Goal: Transaction & Acquisition: Purchase product/service

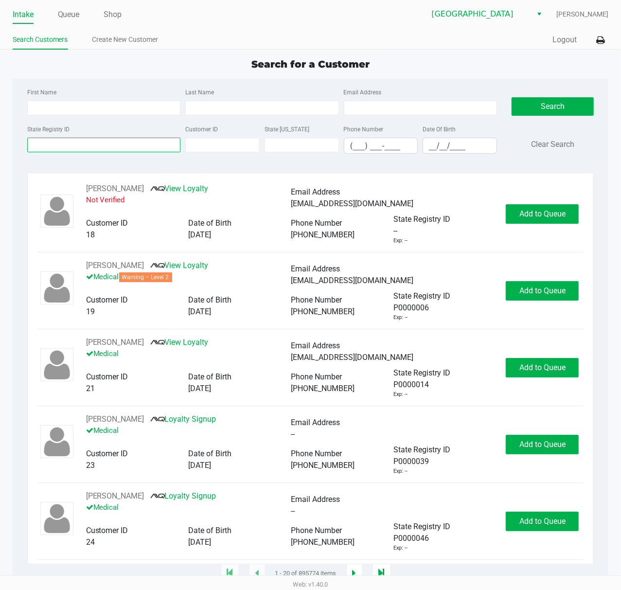
click at [119, 146] on input "State Registry ID" at bounding box center [104, 145] width 154 height 15
click at [111, 143] on input "State Registry ID" at bounding box center [104, 145] width 154 height 15
click at [138, 144] on input "State Registry ID" at bounding box center [104, 145] width 154 height 15
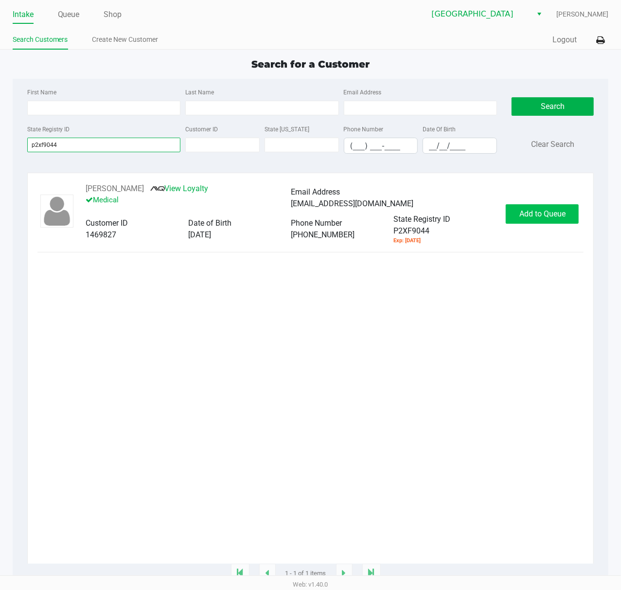
type input "p2xf9044"
click at [528, 224] on button "Add to Queue" at bounding box center [542, 213] width 73 height 19
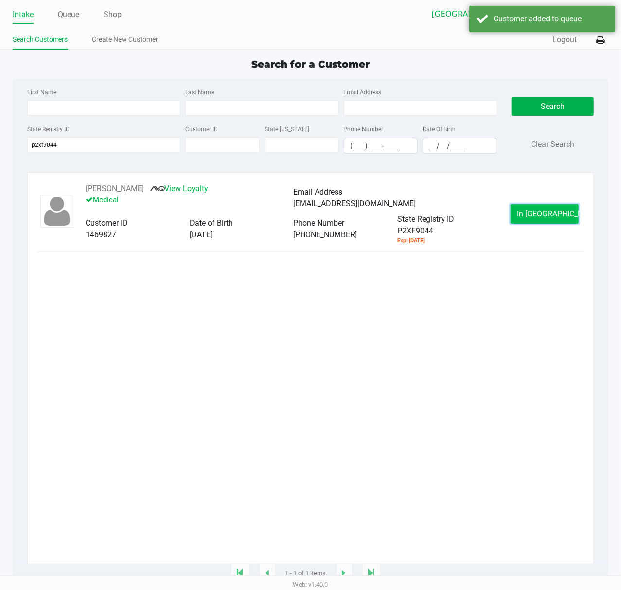
click at [526, 208] on button "In [GEOGRAPHIC_DATA]" at bounding box center [545, 213] width 68 height 19
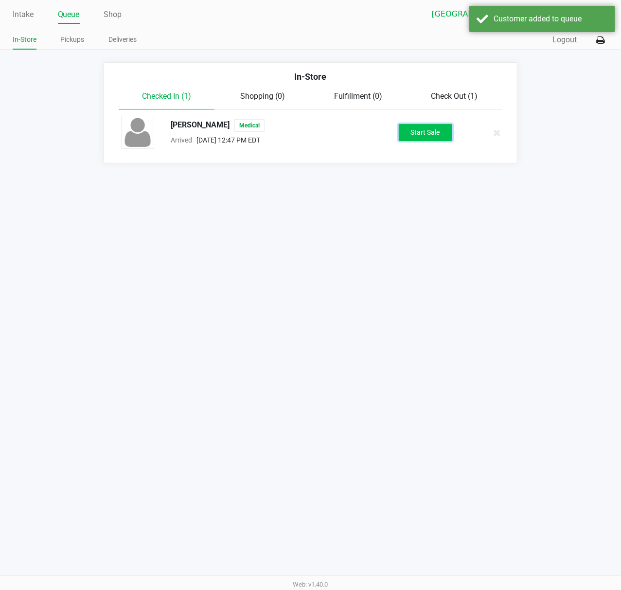
click at [426, 135] on button "Start Sale" at bounding box center [426, 132] width 54 height 17
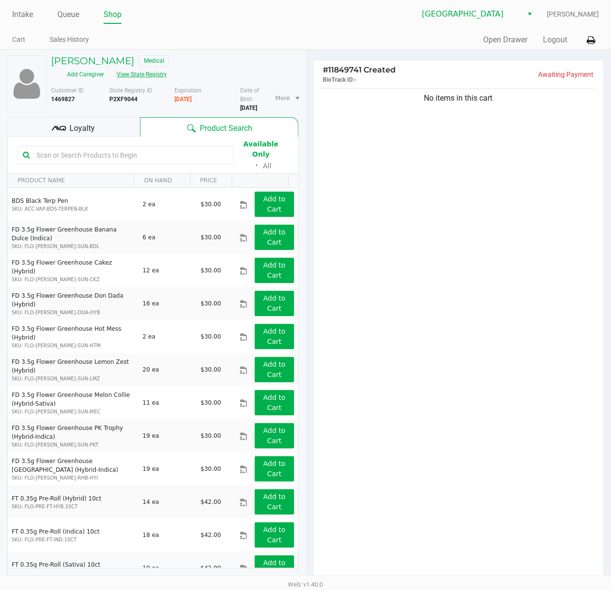
click at [167, 67] on button "View State Registry" at bounding box center [138, 75] width 57 height 16
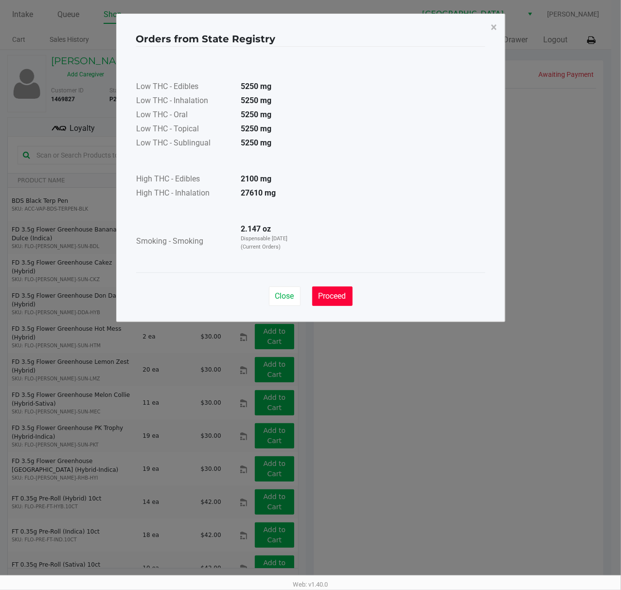
click at [337, 296] on span "Proceed" at bounding box center [333, 295] width 28 height 9
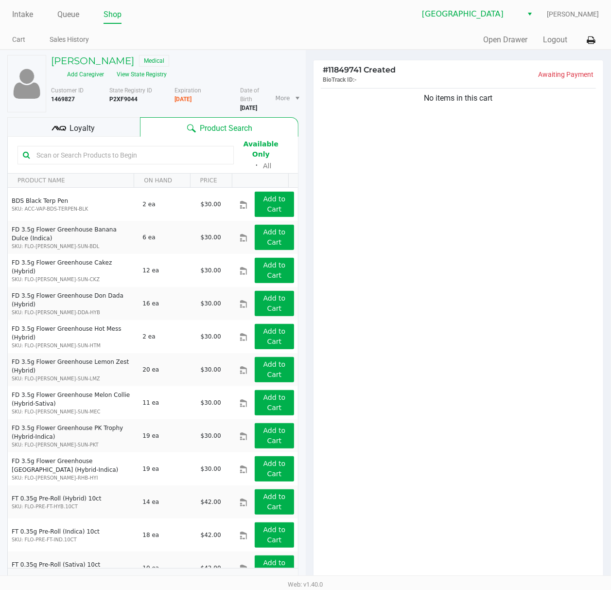
click at [122, 119] on div "Loyalty" at bounding box center [73, 126] width 133 height 19
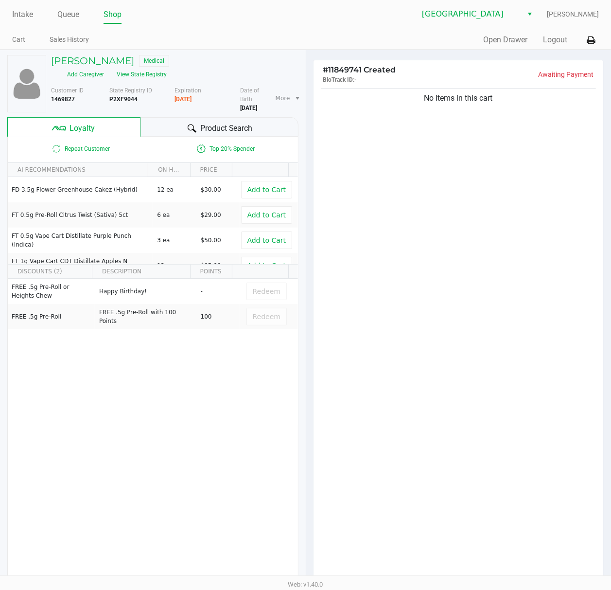
click at [415, 315] on div "No items in this cart" at bounding box center [459, 334] width 290 height 496
click at [423, 293] on div "No items in this cart" at bounding box center [459, 334] width 290 height 496
click at [417, 319] on div "No items in this cart" at bounding box center [459, 334] width 290 height 496
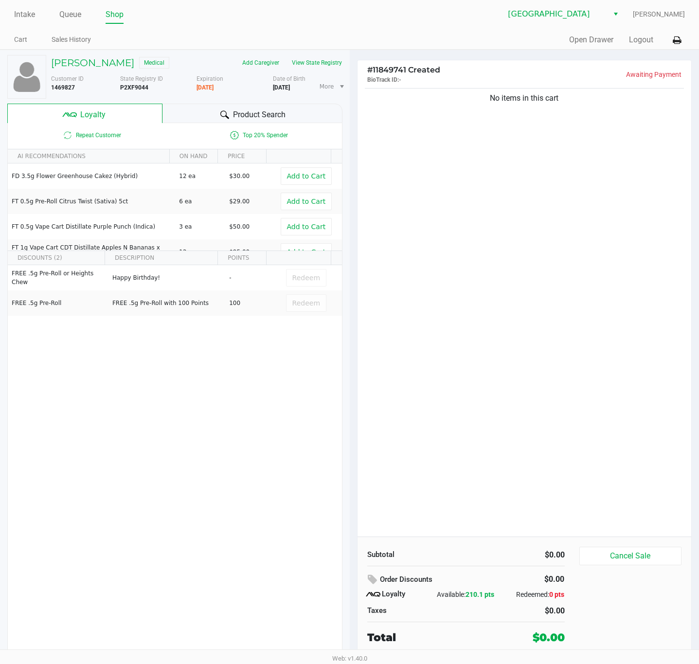
drag, startPoint x: 620, startPoint y: 67, endPoint x: 421, endPoint y: 278, distance: 290.1
click at [422, 278] on div "No items in this cart" at bounding box center [524, 311] width 334 height 450
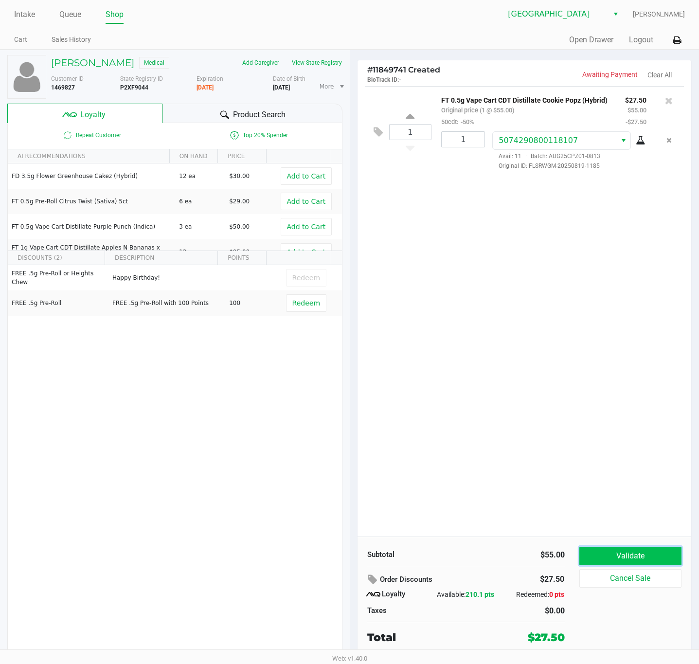
click at [609, 554] on button "Validate" at bounding box center [630, 556] width 103 height 18
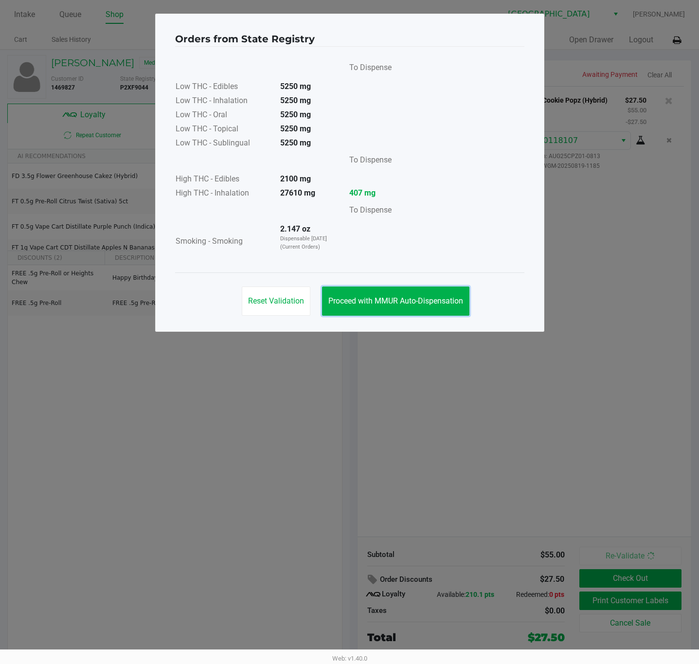
drag, startPoint x: 411, startPoint y: 307, endPoint x: 471, endPoint y: 394, distance: 106.6
click at [412, 308] on button "Proceed with MMUR Auto-Dispensation" at bounding box center [395, 300] width 147 height 29
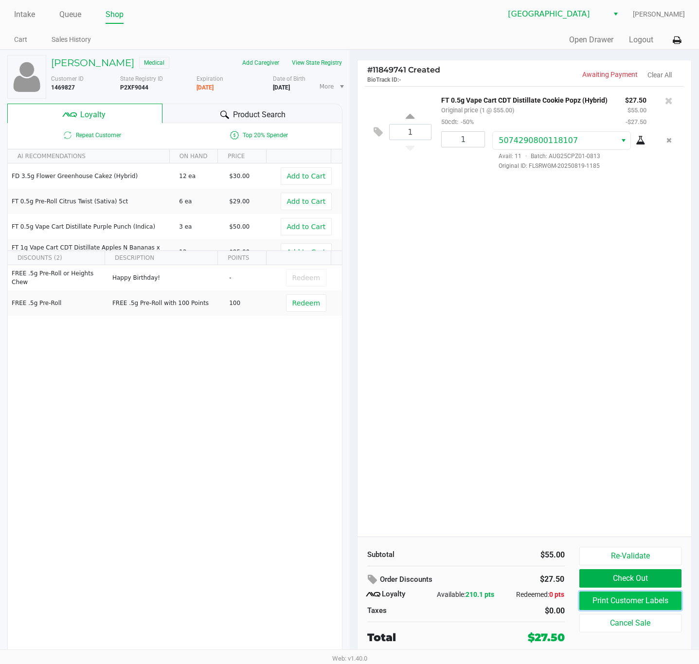
click at [613, 589] on button "Print Customer Labels" at bounding box center [630, 600] width 103 height 18
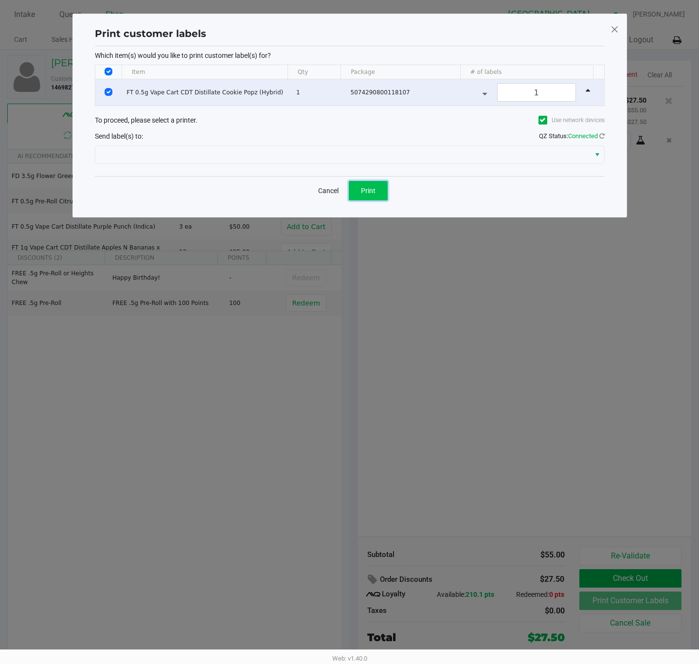
drag, startPoint x: 371, startPoint y: 189, endPoint x: 482, endPoint y: 276, distance: 141.0
click at [370, 190] on span "Print" at bounding box center [368, 191] width 15 height 8
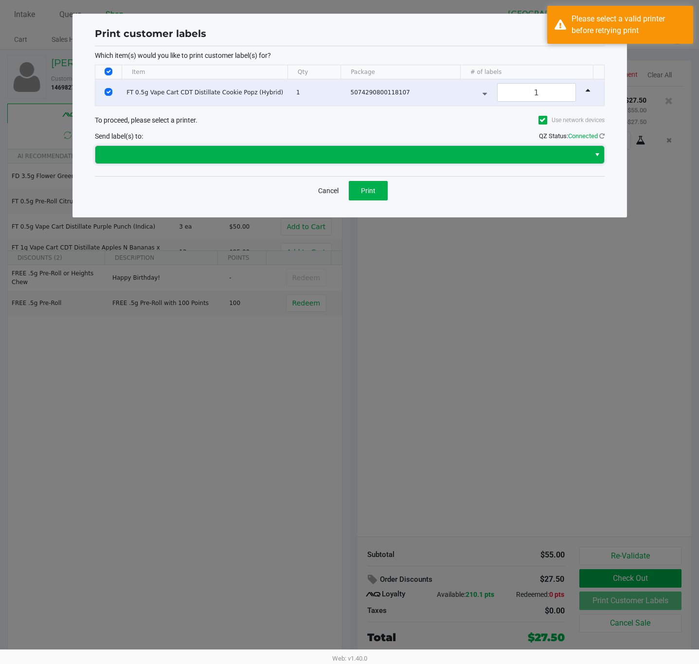
click at [365, 157] on span at bounding box center [342, 155] width 483 height 12
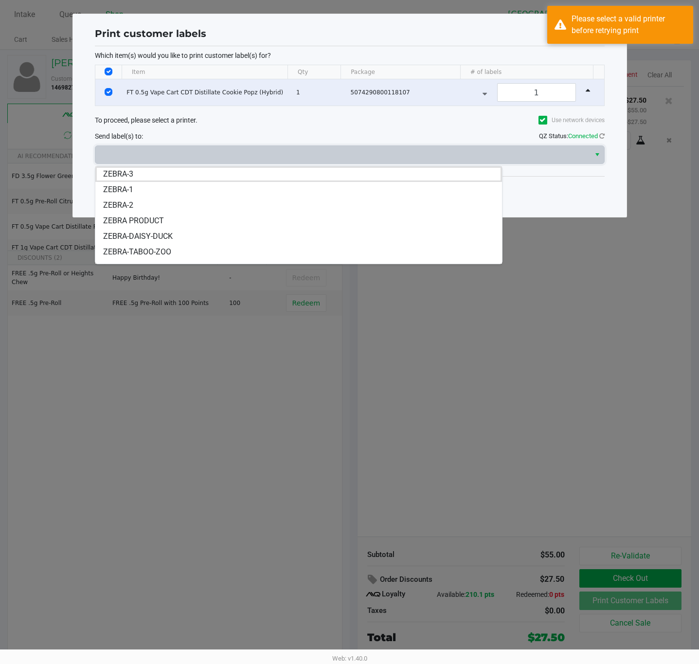
drag, startPoint x: 152, startPoint y: 247, endPoint x: 165, endPoint y: 247, distance: 12.6
click at [152, 248] on span "ZEBRA-TABOO-ZOO" at bounding box center [137, 252] width 68 height 12
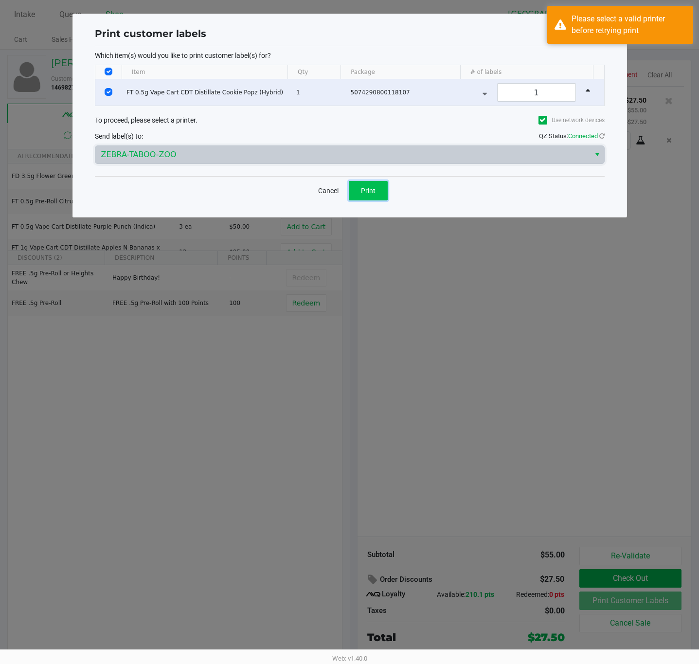
click at [378, 186] on button "Print" at bounding box center [368, 190] width 39 height 19
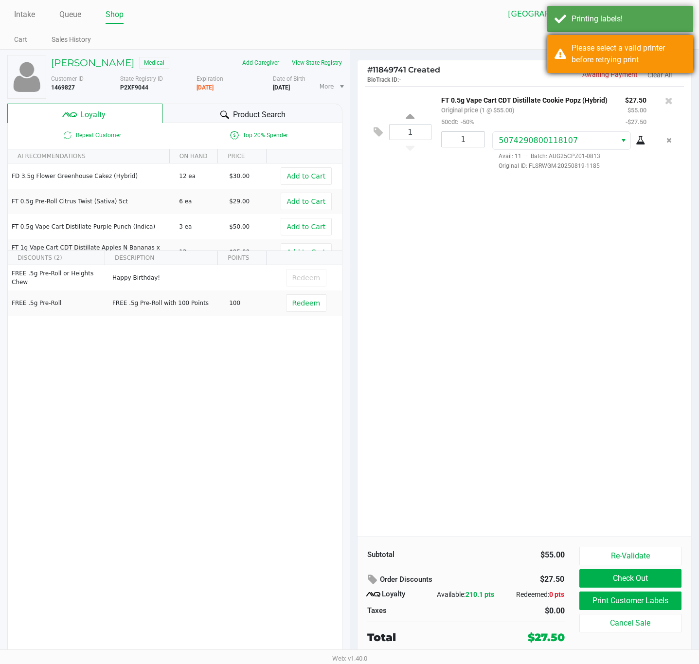
click at [621, 51] on div "Please select a valid printer before retrying print" at bounding box center [628, 53] width 114 height 23
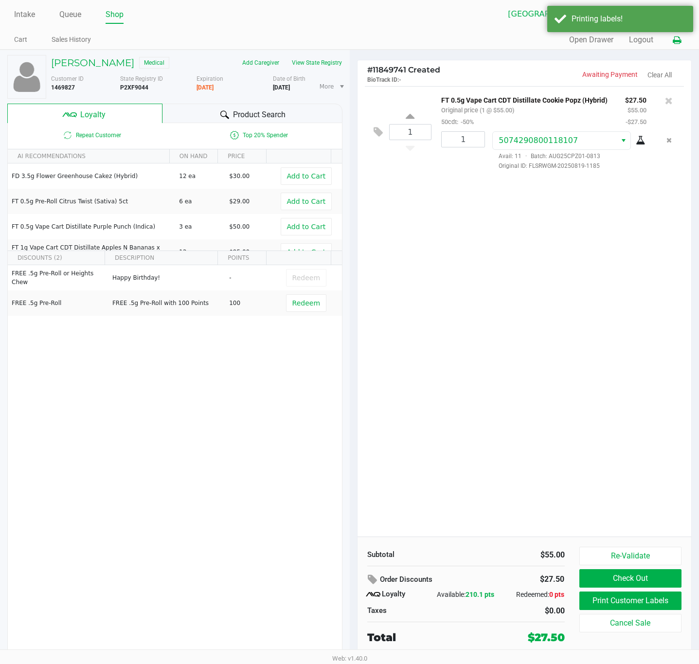
click at [621, 39] on icon at bounding box center [677, 40] width 8 height 7
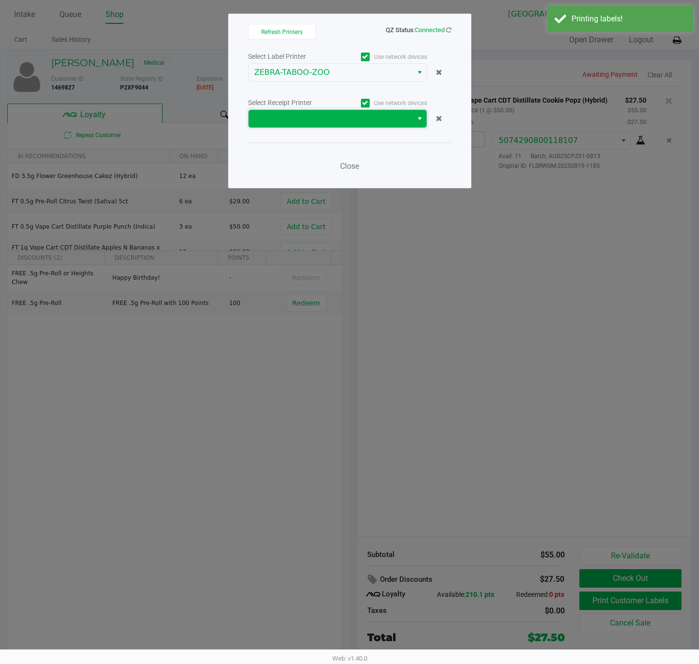
click at [343, 117] on span at bounding box center [330, 119] width 152 height 12
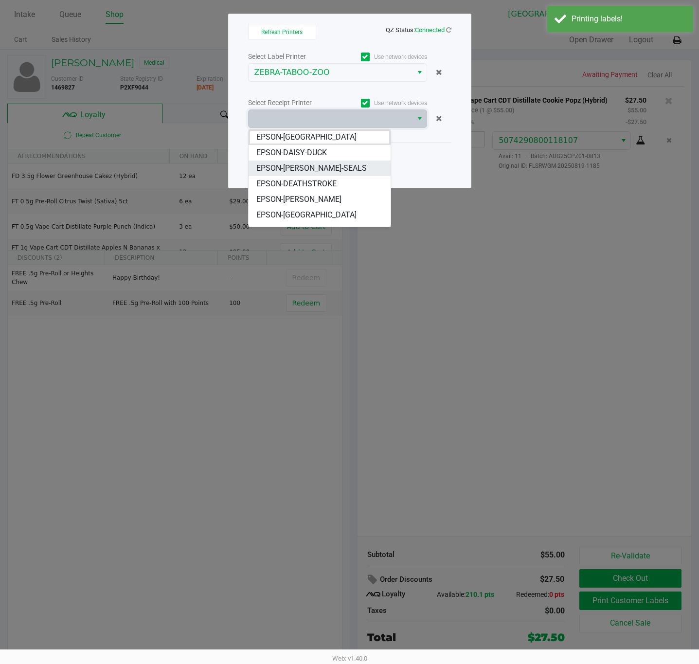
click at [313, 168] on span "EPSON-[PERSON_NAME]-SEALS" at bounding box center [311, 168] width 110 height 12
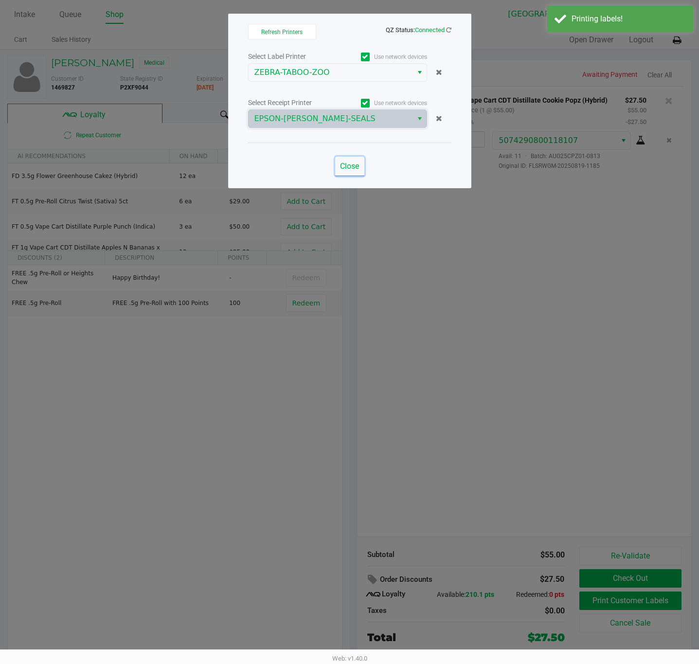
click at [352, 167] on span "Close" at bounding box center [349, 165] width 19 height 9
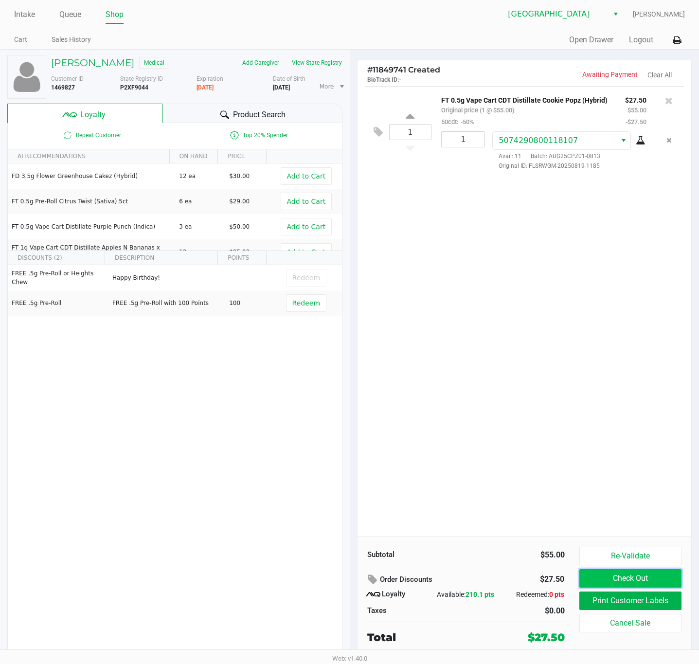
click at [618, 587] on button "Check Out" at bounding box center [630, 578] width 103 height 18
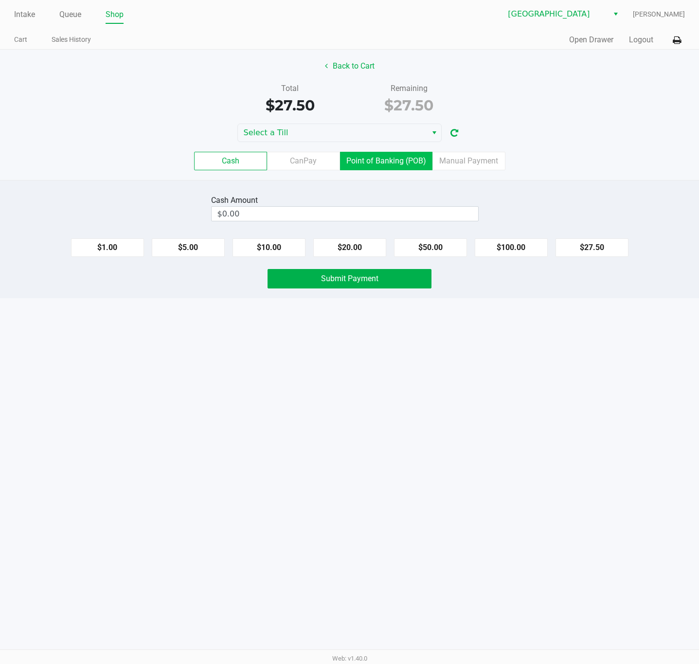
click at [391, 165] on label "Point of Banking (POB)" at bounding box center [386, 161] width 92 height 18
click at [0, 0] on 7 "Point of Banking (POB)" at bounding box center [0, 0] width 0 height 0
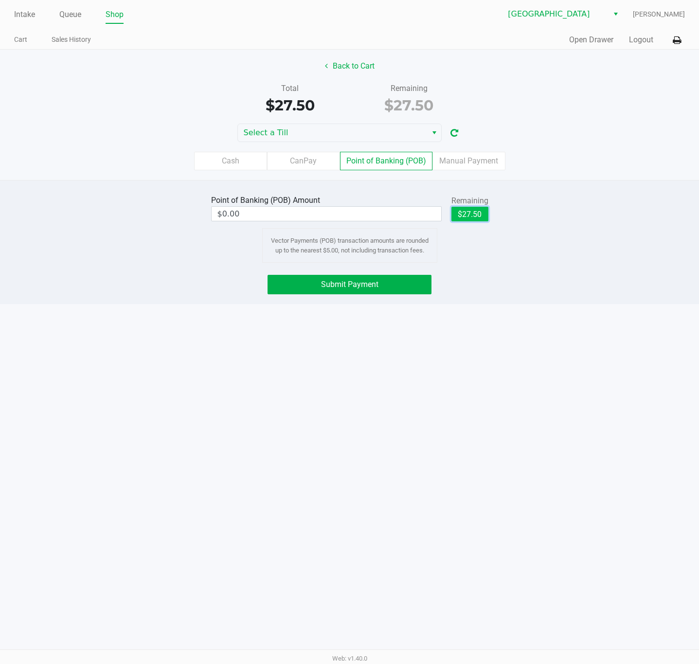
click at [477, 216] on button "$27.50" at bounding box center [469, 214] width 37 height 15
type input "$27.50"
click at [395, 282] on button "Submit Payment" at bounding box center [350, 284] width 164 height 19
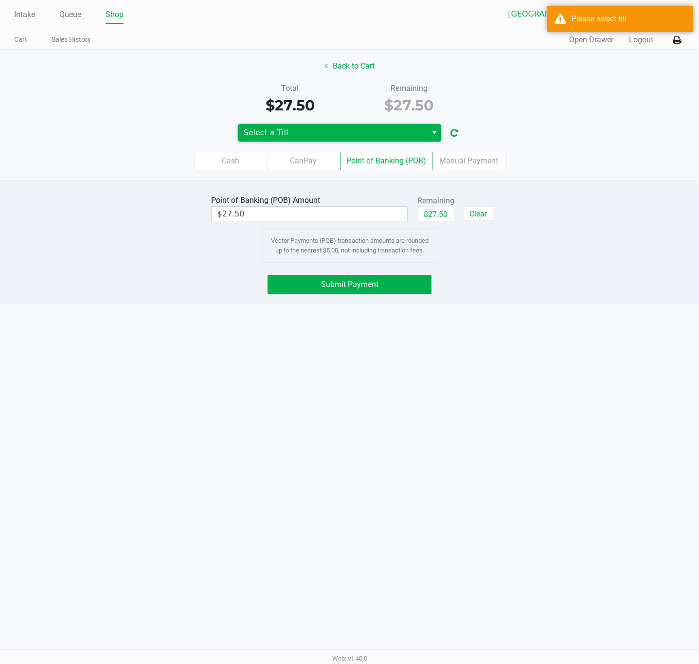
click at [401, 126] on span "Select a Till" at bounding box center [332, 133] width 189 height 18
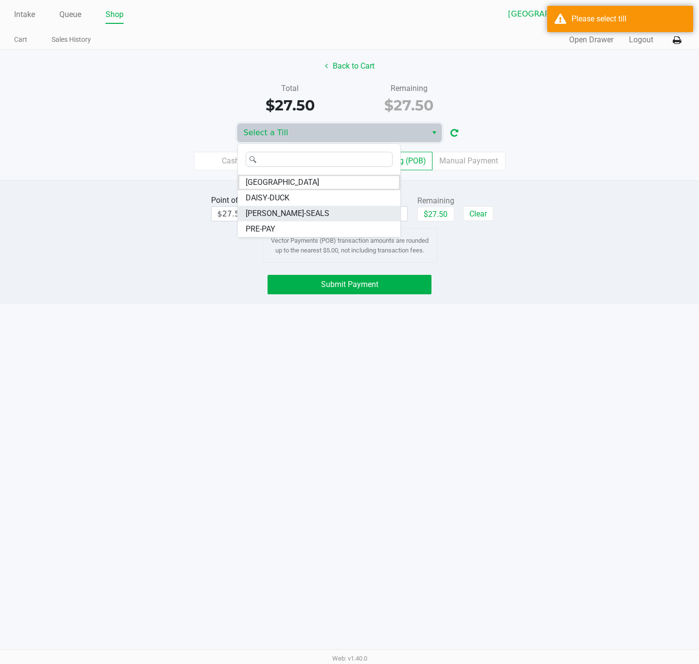
click at [280, 214] on span "[PERSON_NAME]-SEALS" at bounding box center [288, 214] width 84 height 12
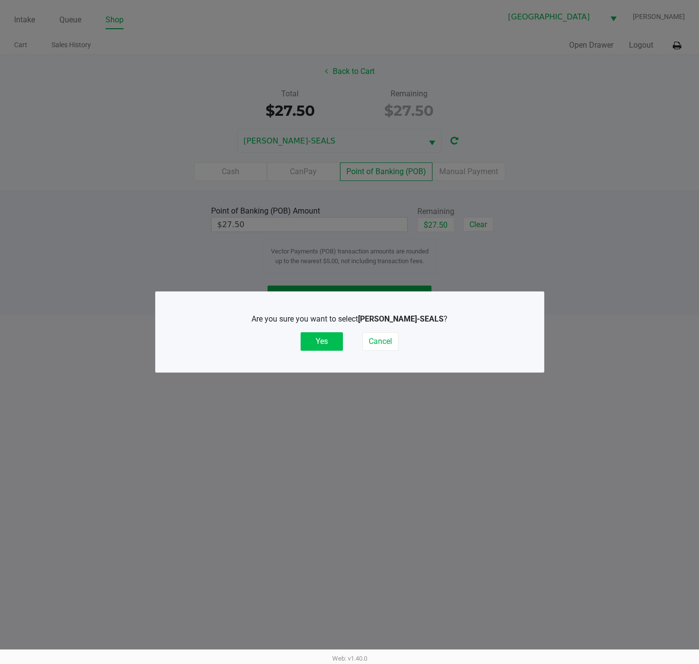
click at [329, 344] on button "Yes" at bounding box center [322, 341] width 42 height 18
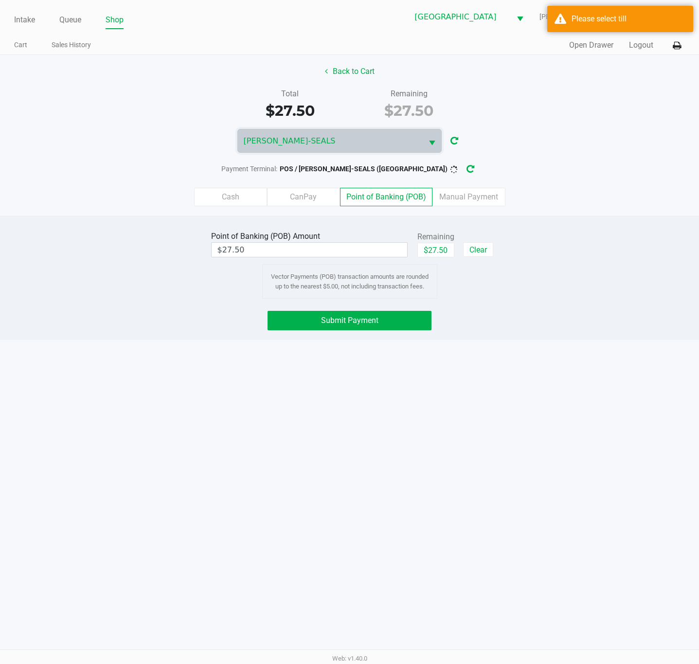
click at [375, 292] on div "Vector Payments (POB) transaction amounts are rounded up to the nearest $5.00, …" at bounding box center [349, 281] width 175 height 35
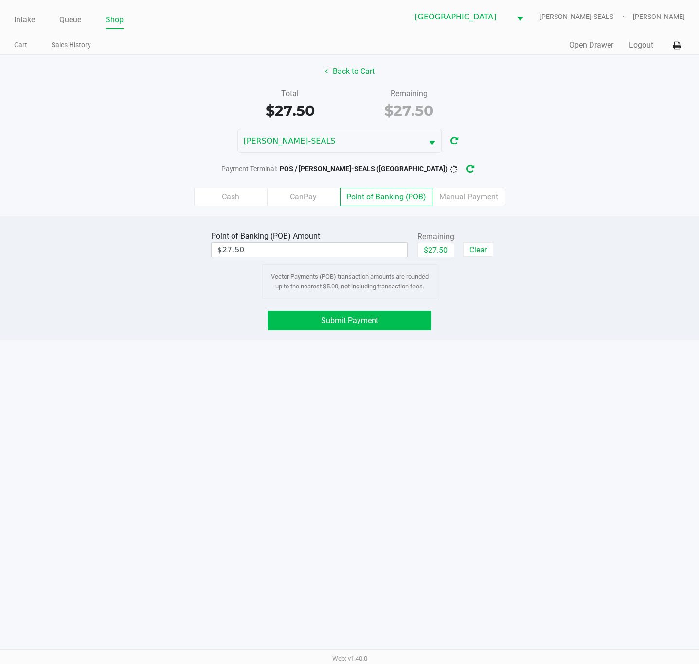
click at [375, 311] on div "Point of Banking (POB) Amount $27.50 Remaining $27.50 Clear Vector Payments (PO…" at bounding box center [349, 278] width 699 height 124
click at [376, 321] on span "Submit Payment" at bounding box center [349, 320] width 57 height 9
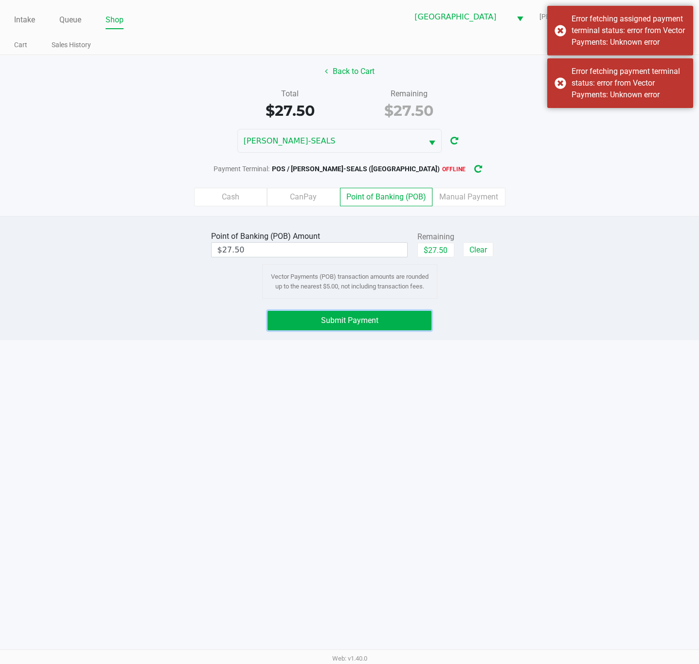
click at [389, 321] on button "Submit Payment" at bounding box center [350, 320] width 164 height 19
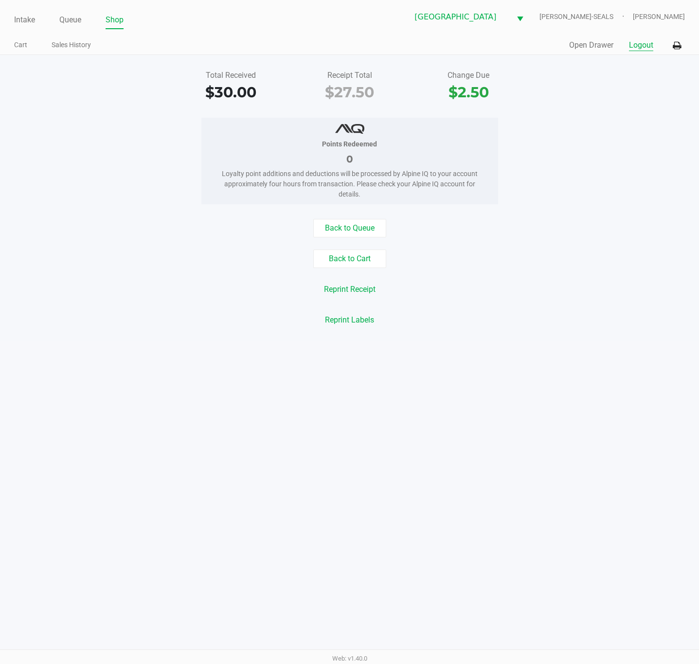
click at [621, 51] on button "Logout" at bounding box center [641, 45] width 24 height 12
